Goal: Task Accomplishment & Management: Use online tool/utility

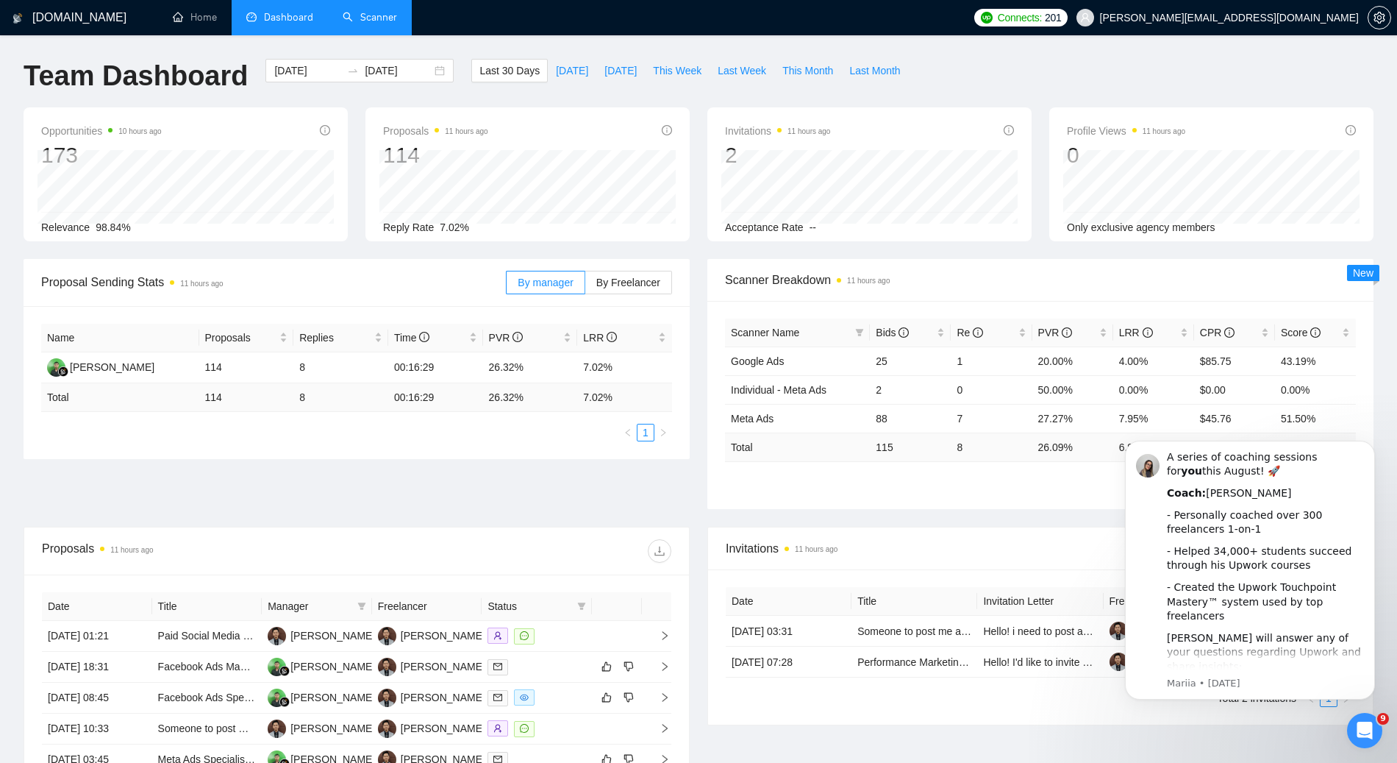
click at [370, 21] on link "Scanner" at bounding box center [370, 17] width 54 height 13
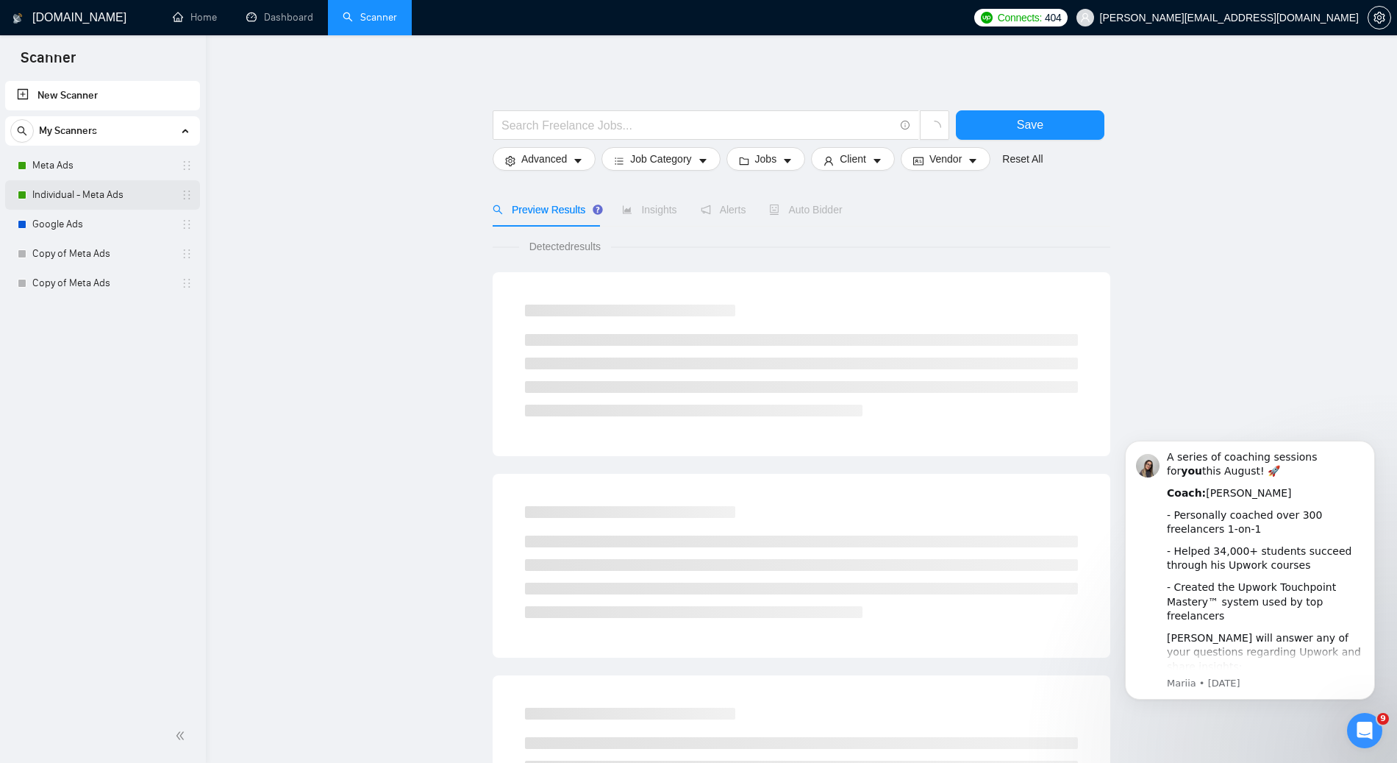
click at [62, 198] on link "Individual - Meta Ads" at bounding box center [102, 194] width 140 height 29
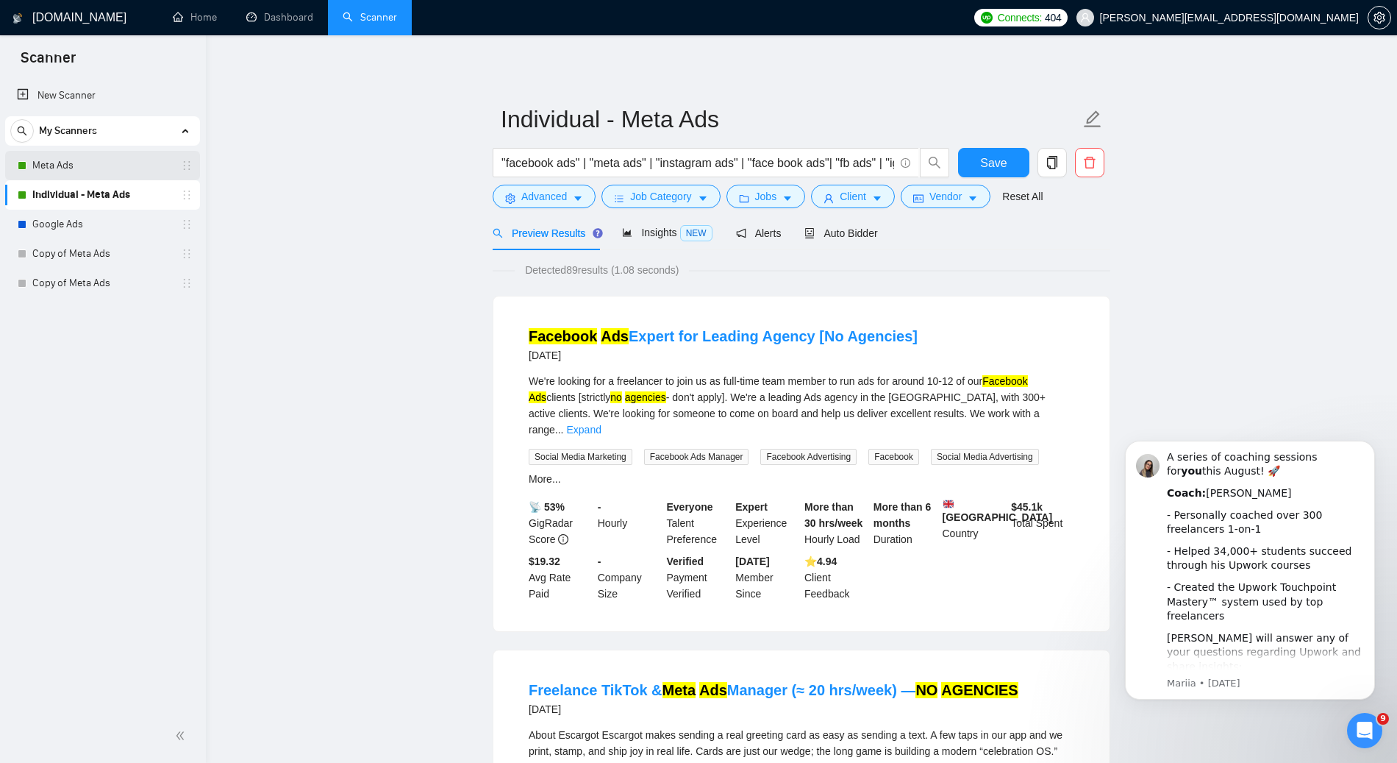
click at [99, 170] on link "Meta Ads" at bounding box center [102, 165] width 140 height 29
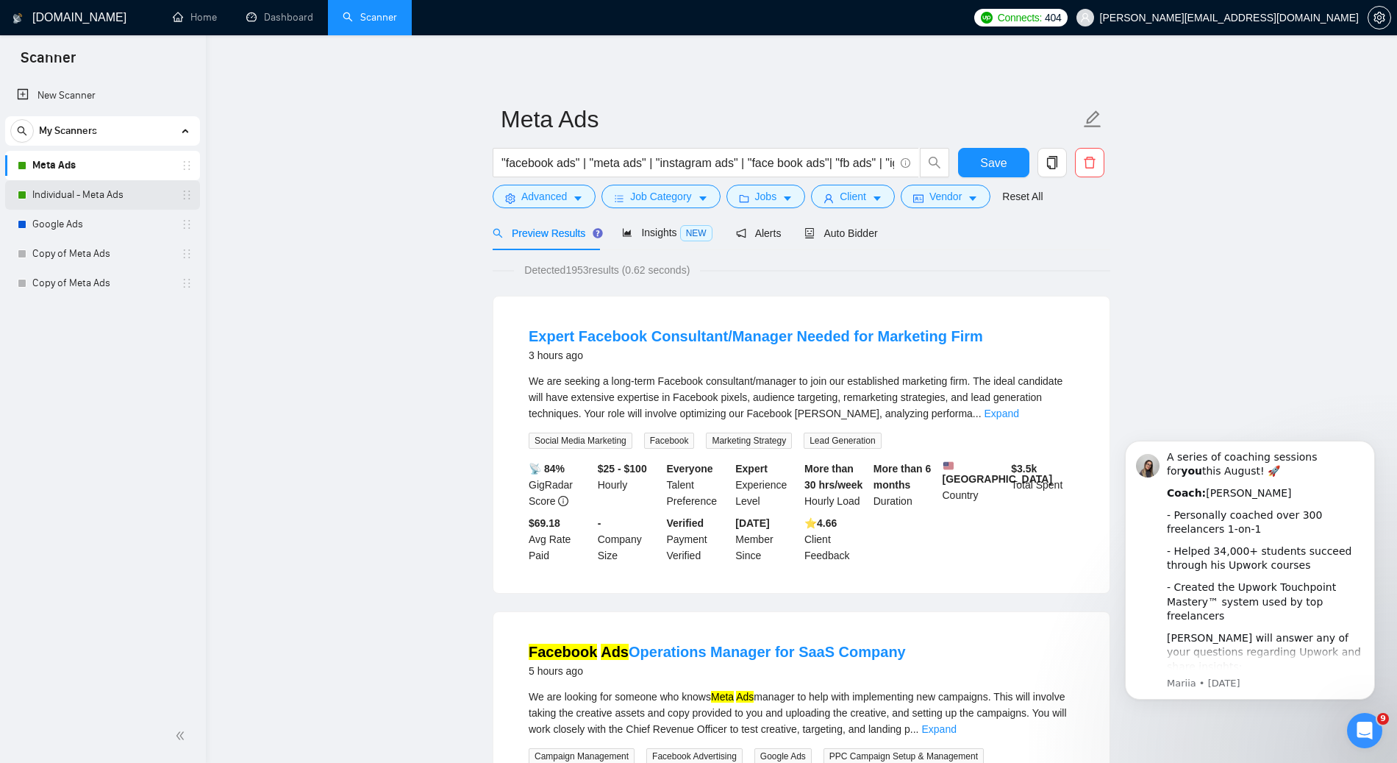
click at [66, 196] on link "Individual - Meta Ads" at bounding box center [102, 194] width 140 height 29
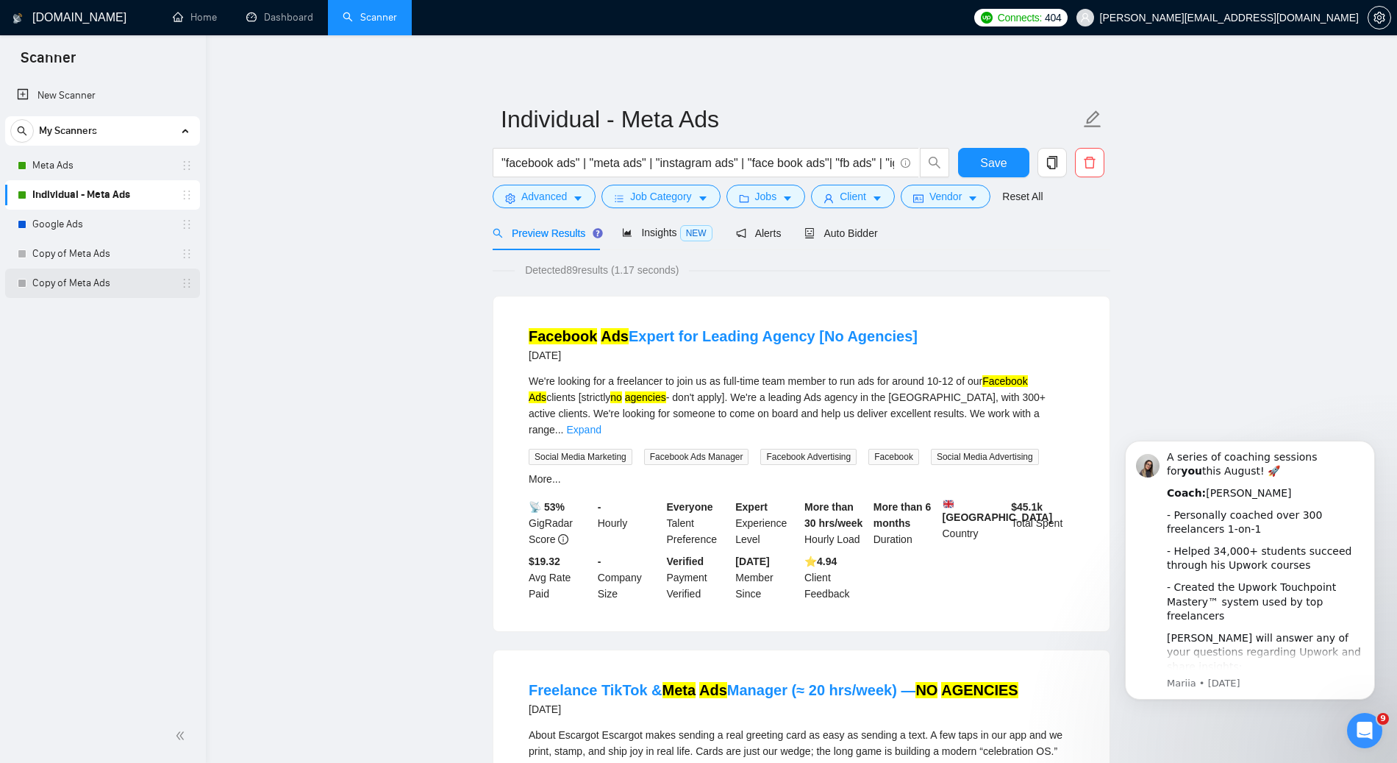
click at [21, 293] on div "Copy of Meta Ads" at bounding box center [105, 282] width 175 height 29
click at [35, 292] on link "Copy of Meta Ads" at bounding box center [102, 282] width 140 height 29
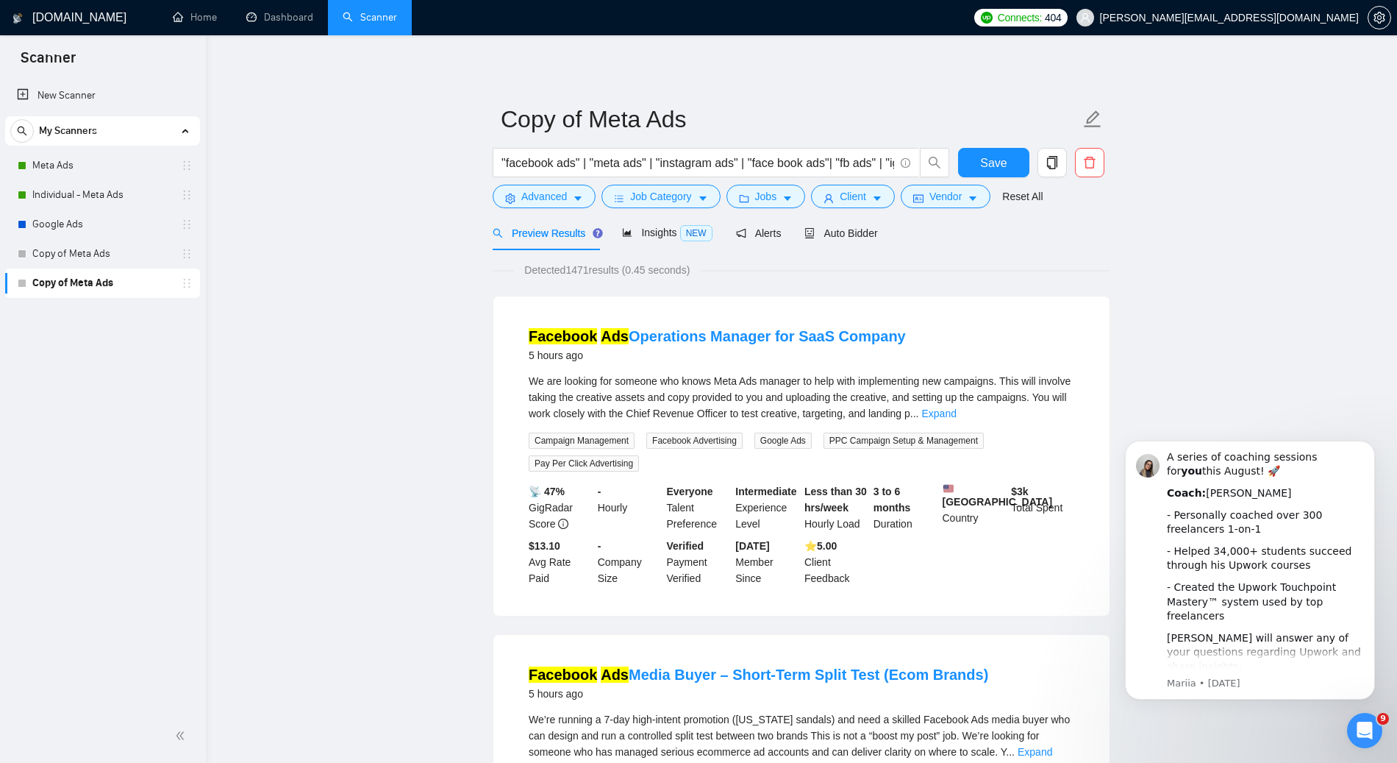
click at [54, 164] on link "Meta Ads" at bounding box center [102, 165] width 140 height 29
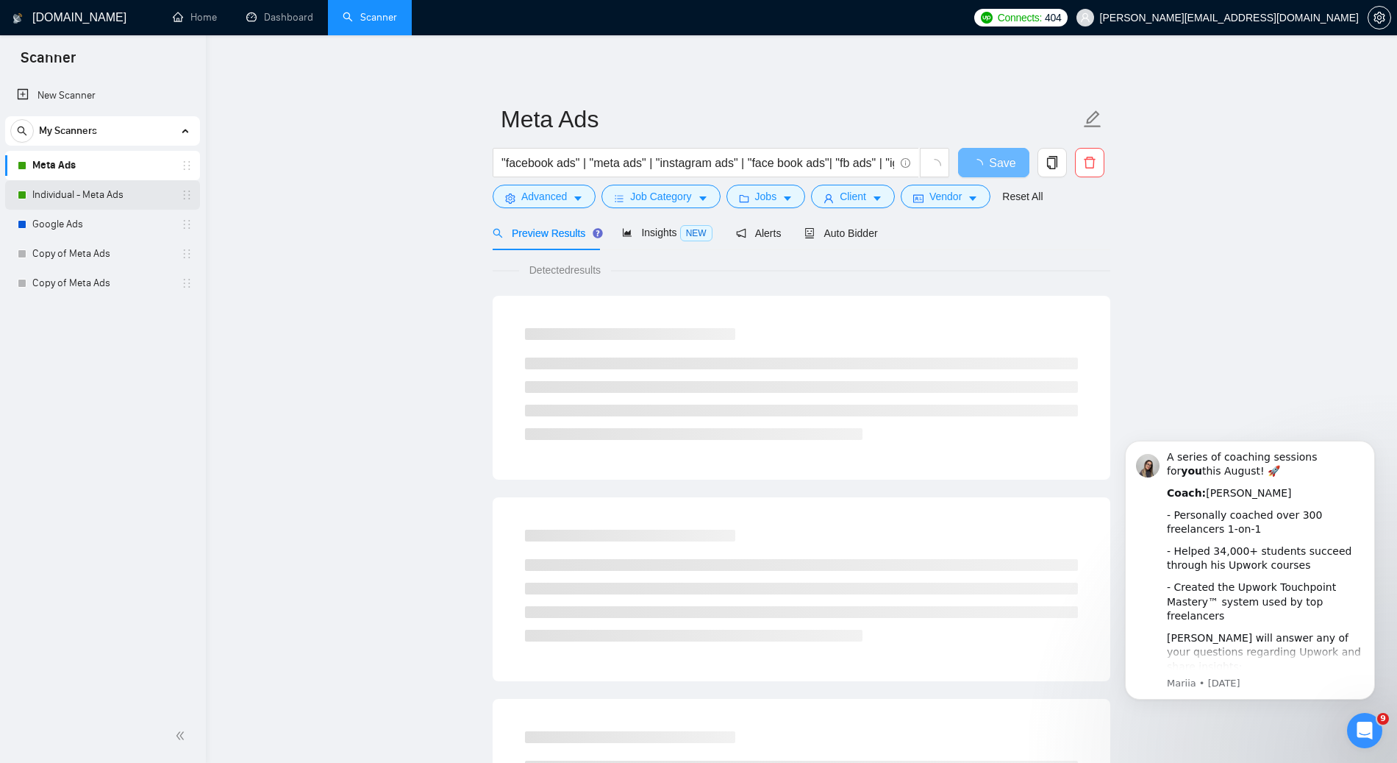
click at [50, 193] on link "Individual - Meta Ads" at bounding box center [102, 194] width 140 height 29
click at [45, 288] on link "Copy of Meta Ads" at bounding box center [102, 282] width 140 height 29
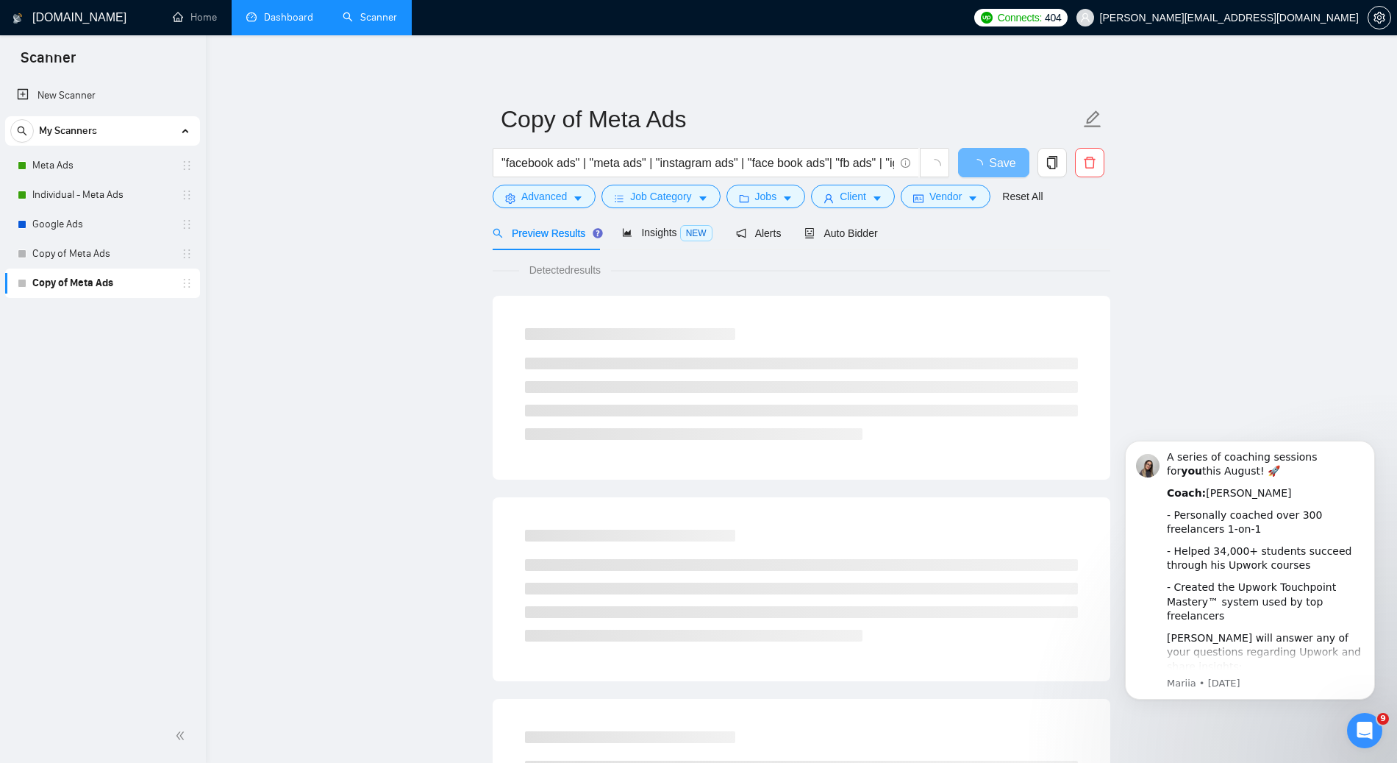
click at [270, 14] on link "Dashboard" at bounding box center [279, 17] width 67 height 13
